Goal: Communication & Community: Answer question/provide support

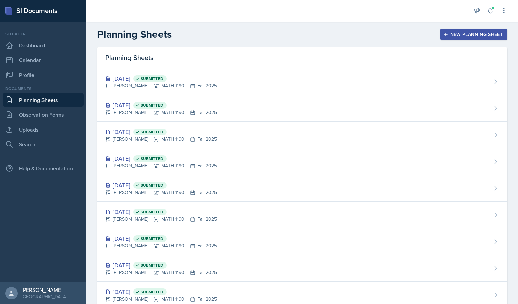
click at [31, 105] on link "Planning Sheets" at bounding box center [43, 99] width 81 height 13
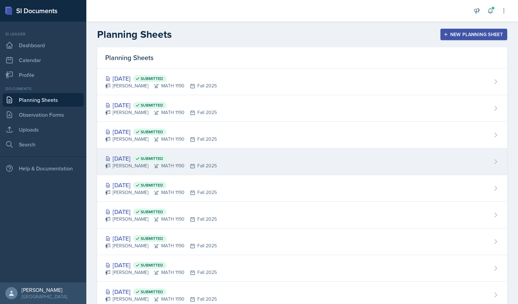
scroll to position [180, 0]
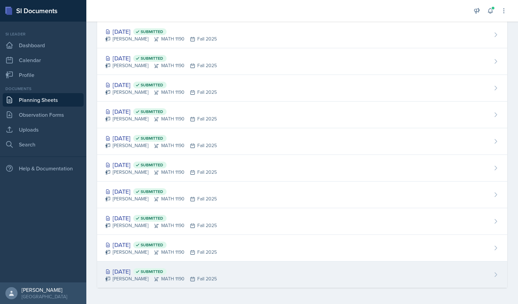
click at [217, 275] on div "[PERSON_NAME] MATH 1190 Fall 2025" at bounding box center [161, 278] width 112 height 7
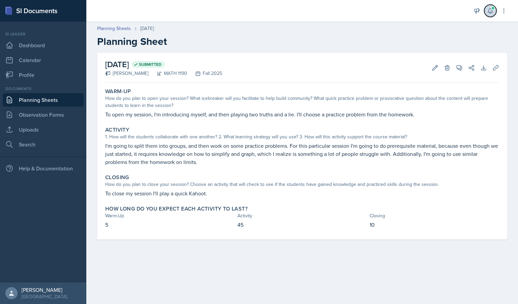
click at [488, 12] on icon at bounding box center [490, 10] width 7 height 7
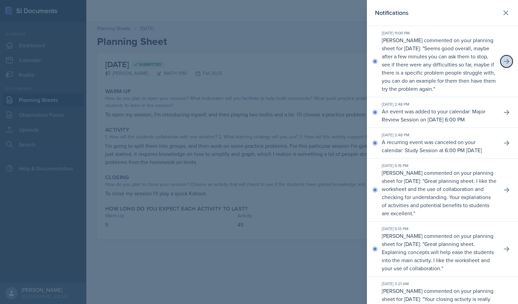
click at [503, 67] on button at bounding box center [507, 61] width 12 height 12
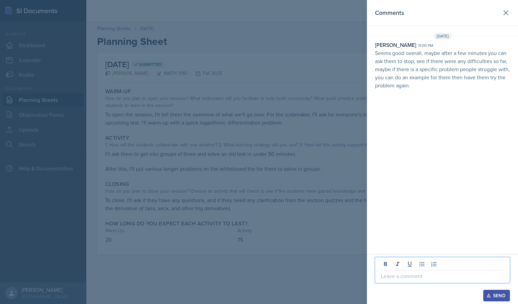
click at [404, 279] on p at bounding box center [443, 276] width 124 height 8
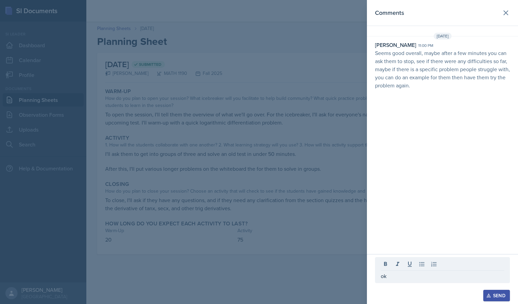
click at [507, 294] on button "Send" at bounding box center [497, 295] width 27 height 11
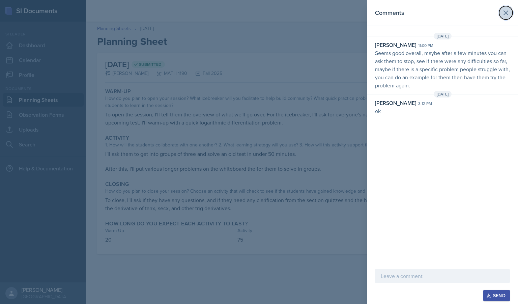
click at [504, 14] on icon at bounding box center [506, 13] width 4 height 4
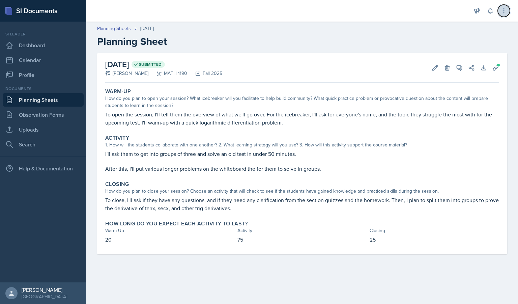
click at [506, 8] on icon at bounding box center [504, 10] width 7 height 7
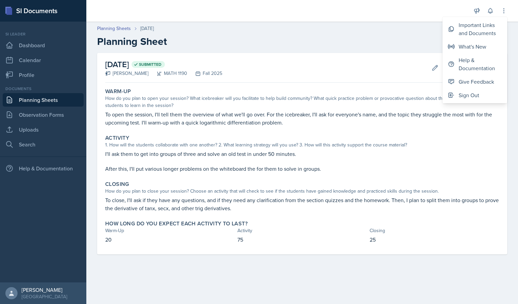
click at [420, 36] on h2 "Planning Sheet" at bounding box center [302, 41] width 410 height 12
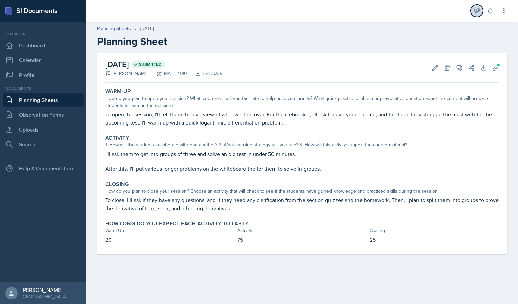
click at [476, 7] on button at bounding box center [477, 11] width 12 height 12
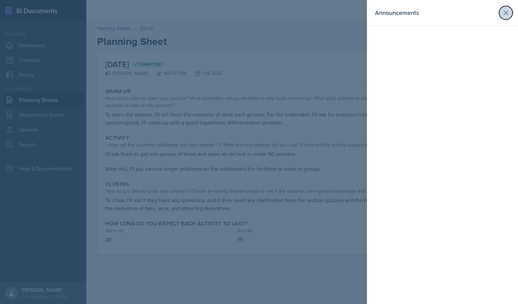
click at [511, 10] on button at bounding box center [505, 12] width 13 height 13
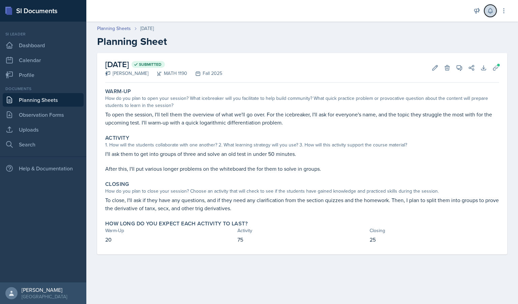
click at [491, 12] on icon at bounding box center [490, 10] width 7 height 7
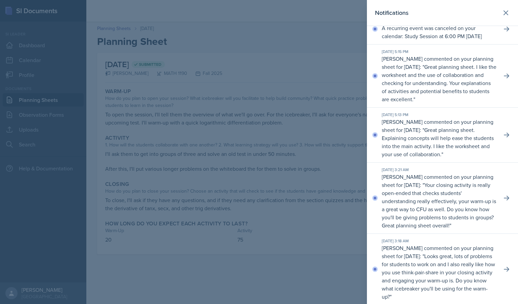
scroll to position [120, 0]
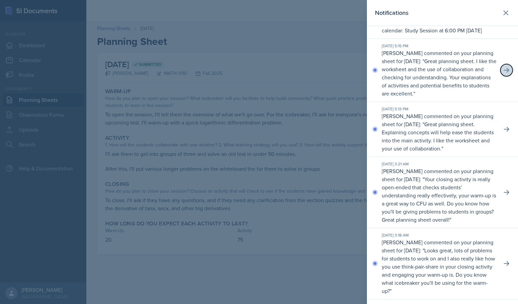
click at [506, 76] on button at bounding box center [507, 70] width 12 height 12
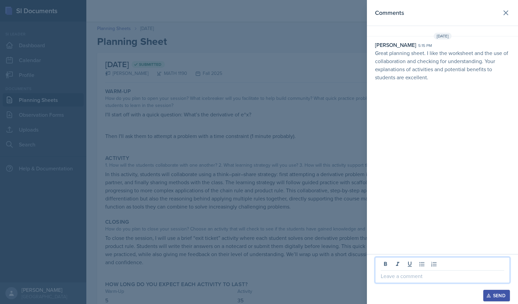
click at [394, 278] on p at bounding box center [443, 276] width 124 height 8
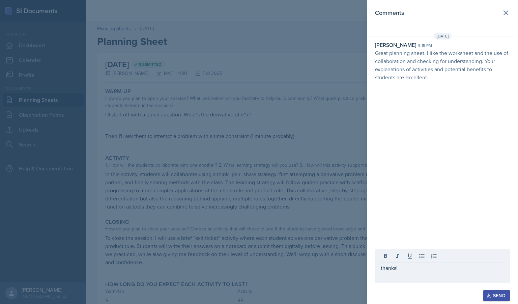
click at [508, 293] on button "Send" at bounding box center [497, 295] width 27 height 11
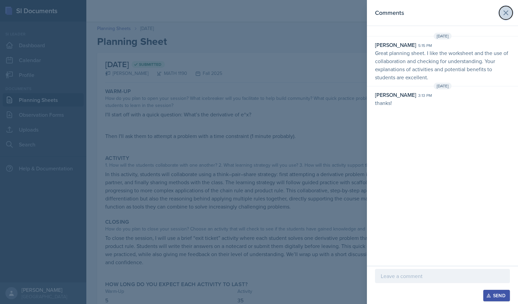
click at [511, 16] on button at bounding box center [505, 12] width 13 height 13
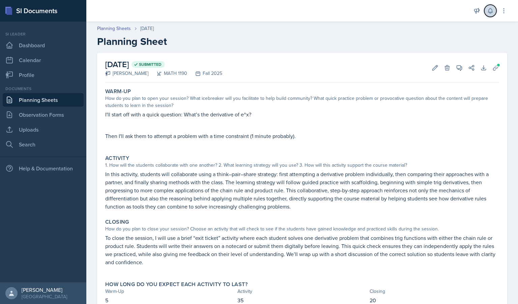
click at [486, 13] on button at bounding box center [491, 11] width 12 height 12
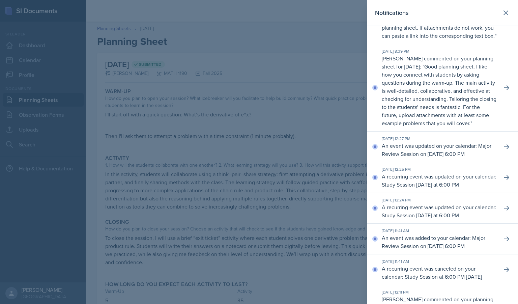
scroll to position [689, 0]
click at [337, 132] on div at bounding box center [259, 152] width 518 height 304
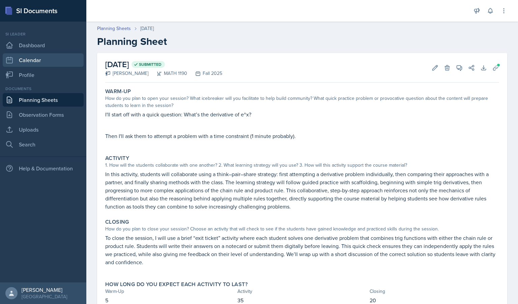
click at [31, 58] on link "Calendar" at bounding box center [43, 59] width 81 height 13
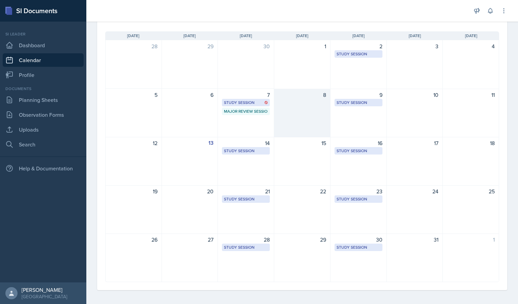
scroll to position [50, 0]
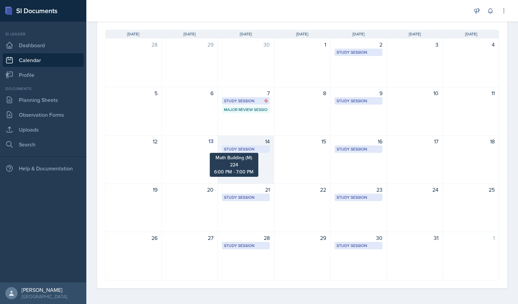
click at [247, 149] on div "Study Session" at bounding box center [246, 149] width 44 height 6
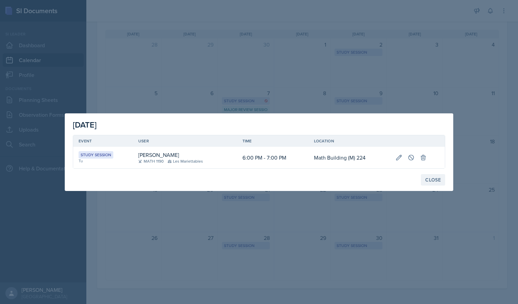
click at [430, 179] on div "Close" at bounding box center [434, 179] width 16 height 5
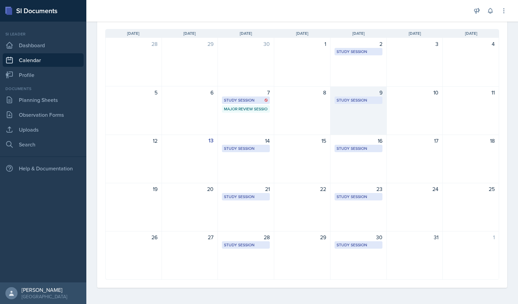
scroll to position [0, 0]
